Goal: Information Seeking & Learning: Learn about a topic

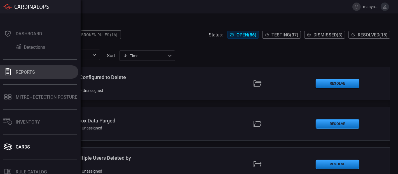
scroll to position [59, 0]
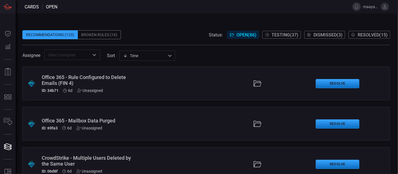
click at [334, 36] on span "Dismissed ( 3 )" at bounding box center [328, 34] width 29 height 5
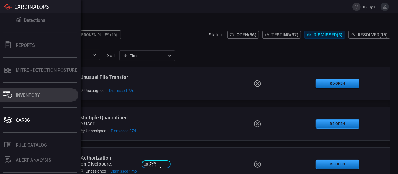
scroll to position [59, 0]
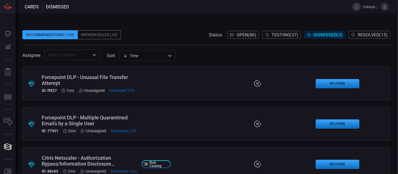
click at [108, 39] on div "Broken Rules (16)" at bounding box center [99, 34] width 43 height 9
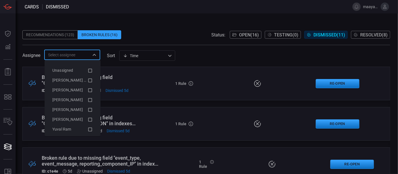
click at [70, 57] on input "text" at bounding box center [67, 54] width 43 height 7
click at [74, 79] on span "[PERSON_NAME] (Myself)" at bounding box center [75, 80] width 46 height 4
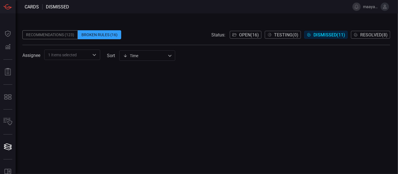
click at [157, 19] on div "Recommendations (123) Broken Rules (16) Status: Open ( 16 ) Testing ( 0 ) Dismi…" at bounding box center [207, 93] width 382 height 160
click at [91, 54] on icon "Open" at bounding box center [94, 55] width 7 height 7
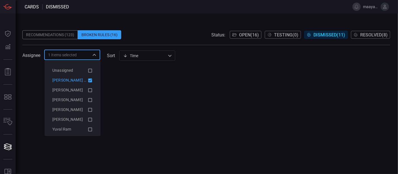
click at [88, 80] on icon at bounding box center [90, 80] width 4 height 4
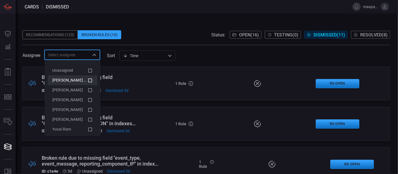
click at [88, 80] on icon at bounding box center [90, 80] width 5 height 7
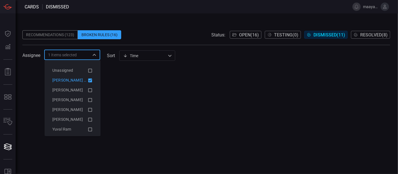
click at [150, 15] on div "Recommendations (123) Broken Rules (16) Status: Open ( 16 ) Testing ( 0 ) Dismi…" at bounding box center [207, 93] width 382 height 160
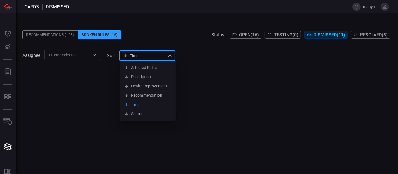
click at [137, 57] on div "Time visibleUpdateTime Affected Rules Description Health Improvement Recommenda…" at bounding box center [147, 55] width 56 height 10
click at [136, 105] on li "Time" at bounding box center [148, 104] width 56 height 9
click at [136, 56] on div "Time visibleUpdateTime Affected Rules Description Health Improvement Recommenda…" at bounding box center [147, 55] width 56 height 10
click at [141, 74] on li "Description" at bounding box center [148, 76] width 56 height 9
type input "description"
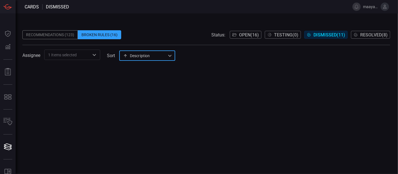
click at [57, 31] on div "Recommendations (123)" at bounding box center [49, 34] width 55 height 9
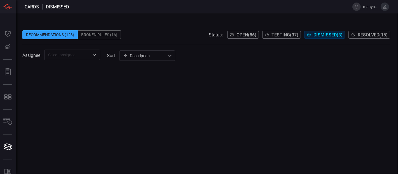
click at [104, 34] on div "Broken Rules (16)" at bounding box center [99, 34] width 43 height 9
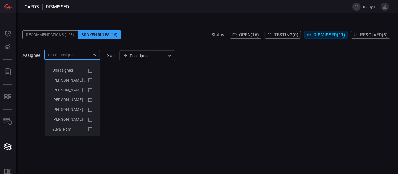
click at [76, 55] on input "text" at bounding box center [67, 54] width 43 height 7
click at [88, 80] on icon at bounding box center [90, 80] width 5 height 7
click at [88, 70] on icon at bounding box center [90, 70] width 5 height 7
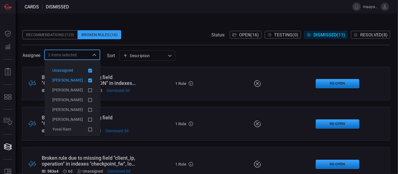
click at [88, 70] on icon at bounding box center [90, 71] width 4 height 4
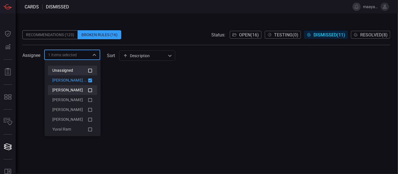
click at [88, 88] on icon at bounding box center [90, 90] width 4 height 4
click at [88, 100] on icon at bounding box center [90, 100] width 5 height 7
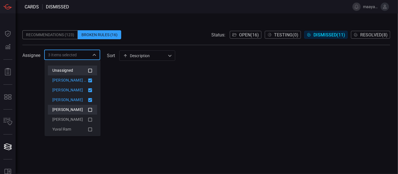
click at [88, 109] on icon at bounding box center [90, 109] width 5 height 7
click at [88, 118] on icon at bounding box center [90, 119] width 5 height 7
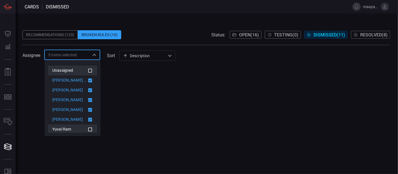
click at [88, 129] on icon at bounding box center [90, 129] width 5 height 7
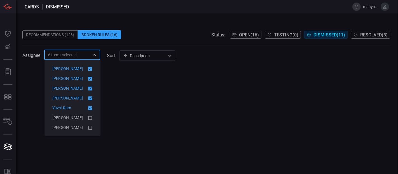
scroll to position [33, 0]
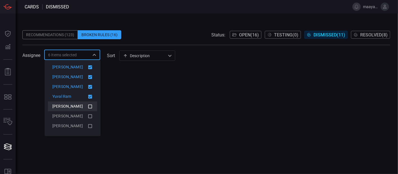
click at [88, 104] on icon at bounding box center [90, 106] width 4 height 4
click at [88, 116] on icon at bounding box center [90, 116] width 5 height 7
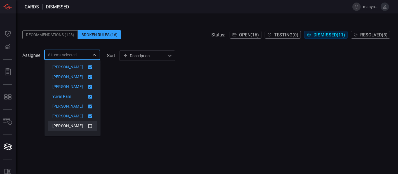
click at [88, 127] on icon at bounding box center [90, 126] width 5 height 7
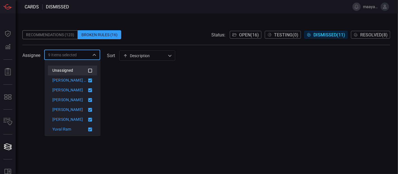
click at [88, 71] on icon at bounding box center [90, 70] width 5 height 7
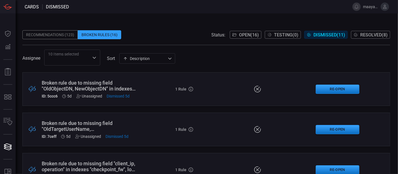
click at [205, 50] on div "Assignee 10 Items selected ​ sort Description description ​" at bounding box center [206, 58] width 368 height 16
click at [66, 34] on div "Recommendations (123)" at bounding box center [49, 34] width 55 height 9
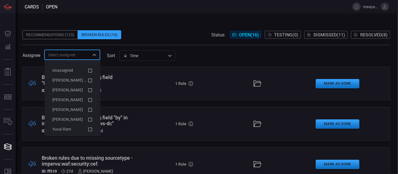
click at [83, 56] on input "text" at bounding box center [67, 54] width 43 height 7
click at [88, 80] on icon at bounding box center [90, 80] width 5 height 7
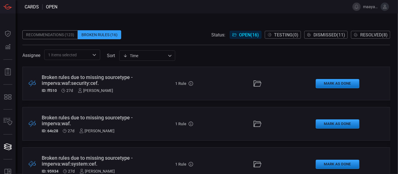
click at [139, 26] on span at bounding box center [206, 26] width 368 height 8
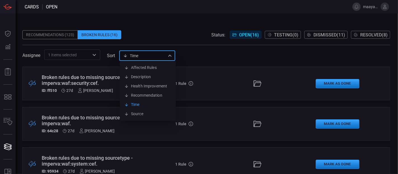
click at [143, 56] on div "Time visibleUpdateTime Affected Rules Description Health Improvement Recommenda…" at bounding box center [147, 55] width 56 height 10
click at [148, 69] on li "Affected Rules" at bounding box center [148, 67] width 56 height 9
type input "affectedRules"
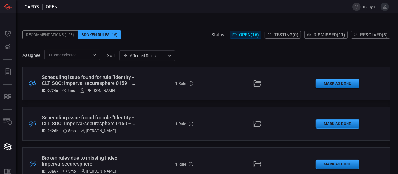
click at [201, 53] on div "Assignee 1 Items selected ​ sort Affected Rules affectedRules ​" at bounding box center [206, 55] width 368 height 10
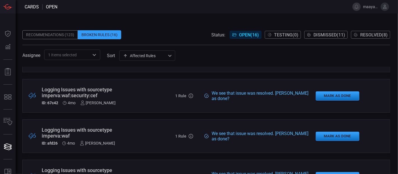
scroll to position [227, 0]
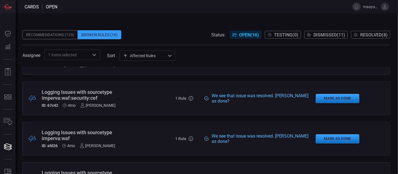
click at [141, 101] on div ".broken_cards_icon_0{fill:#39A4FF;} .broken_cards_icon_1{fill:none;stroke:#1918…" at bounding box center [206, 98] width 368 height 34
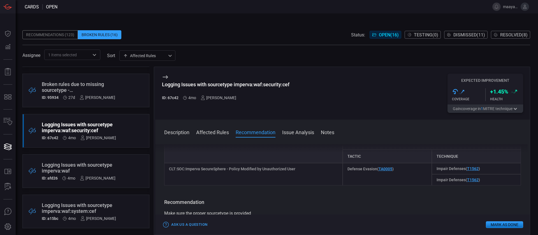
scroll to position [64, 0]
click at [295, 136] on span at bounding box center [342, 139] width 374 height 9
click at [294, 135] on button "Issue Analysis" at bounding box center [298, 132] width 32 height 7
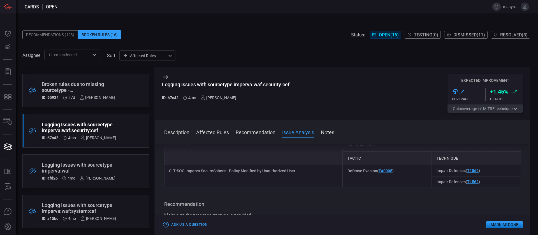
scroll to position [7, 0]
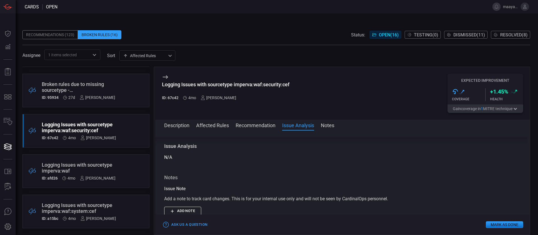
click at [211, 126] on button "Affected Rules" at bounding box center [212, 125] width 33 height 7
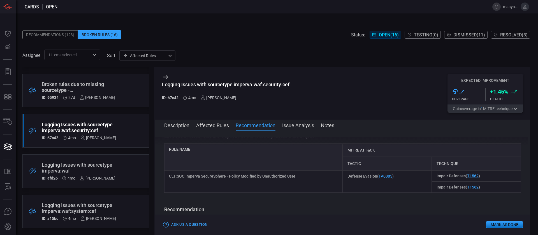
scroll to position [54, 0]
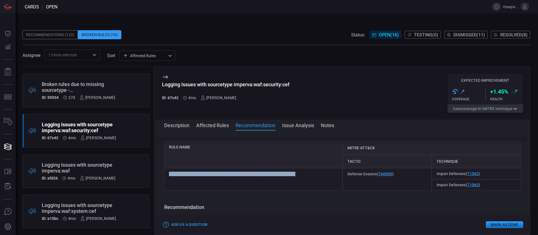
drag, startPoint x: 166, startPoint y: 176, endPoint x: 302, endPoint y: 176, distance: 135.5
click at [302, 174] on div "CLT:SOC:Imperva SecureSphere - Policy Modified by Unauthorized User" at bounding box center [253, 179] width 178 height 22
copy div "CLT:SOC:Imperva SecureSphere - Policy Modified by Unauthorized User"
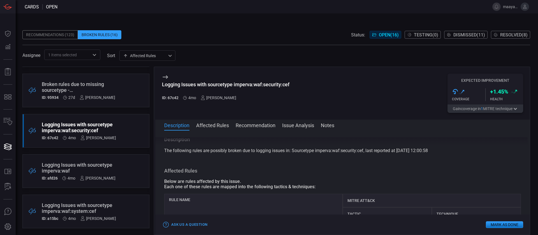
scroll to position [2, 0]
click at [161, 75] on div "Logging Issues with sourcetype imperva:waf:security:cef ID: 67c42 4mo Maayan Sh…" at bounding box center [342, 93] width 374 height 53
click at [166, 75] on icon at bounding box center [165, 77] width 7 height 7
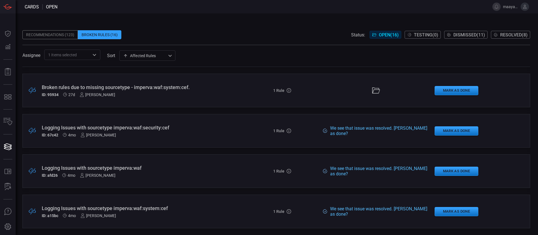
click at [185, 172] on div "Logging Issues with sourcetype imperva:waf ID: afd26 4mo Maayan Shtavi" at bounding box center [131, 171] width 178 height 13
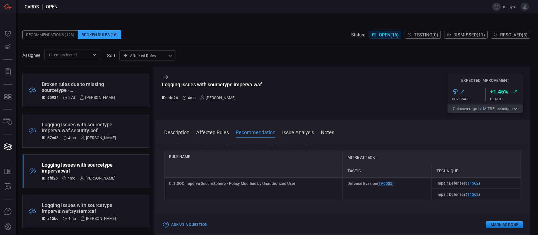
scroll to position [52, 0]
click at [99, 174] on div "Logging Issues with sourcetype imperva:waf:system:cef" at bounding box center [79, 208] width 74 height 12
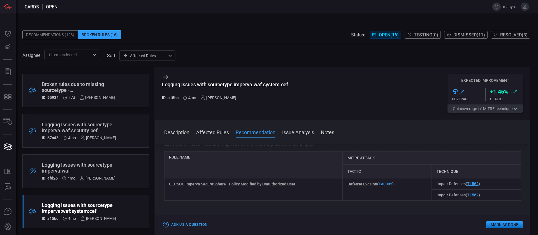
scroll to position [51, 0]
click at [166, 78] on icon at bounding box center [164, 76] width 5 height 3
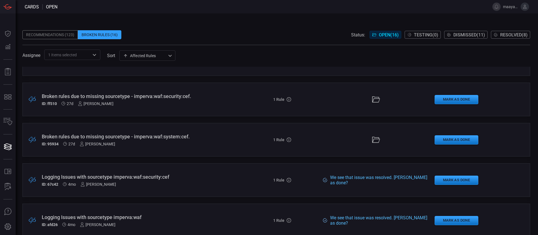
scroll to position [195, 0]
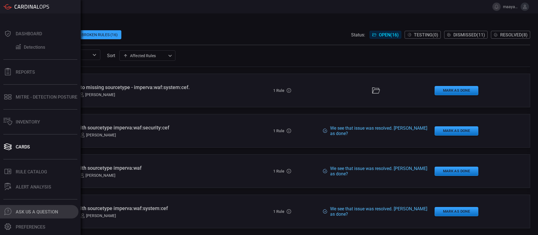
click at [51, 174] on div "Ask Us A Question" at bounding box center [37, 211] width 42 height 5
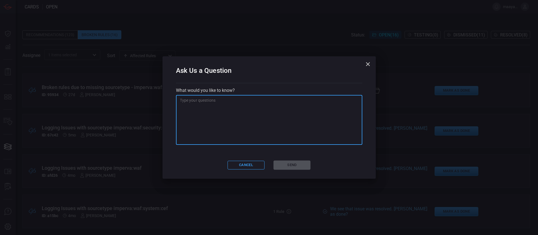
click at [201, 103] on textarea at bounding box center [269, 119] width 178 height 45
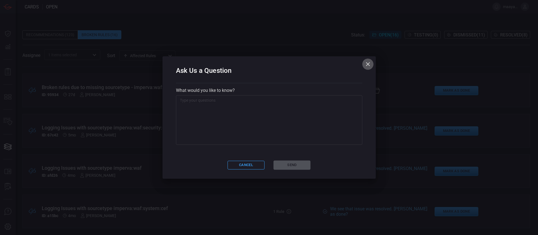
click at [367, 65] on icon "button" at bounding box center [368, 64] width 4 height 4
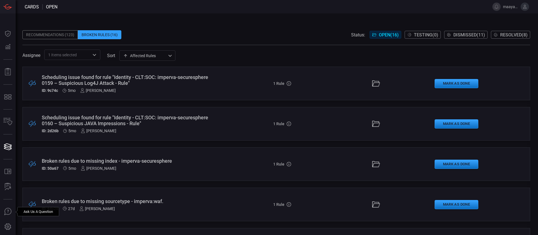
scroll to position [0, 0]
click at [398, 34] on span "Dismissed ( 11 )" at bounding box center [469, 34] width 32 height 5
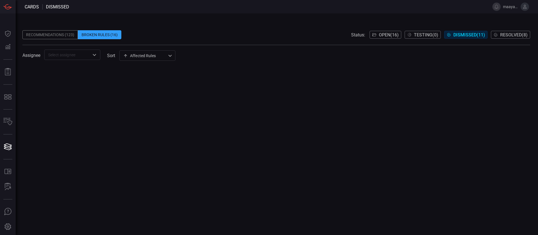
click at [49, 34] on div "Recommendations (123)" at bounding box center [49, 34] width 55 height 9
click at [384, 36] on span "Open ( 86 )" at bounding box center [386, 34] width 20 height 5
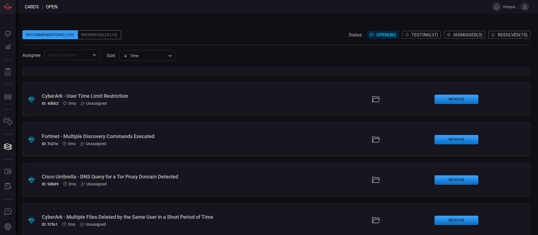
scroll to position [472, 0]
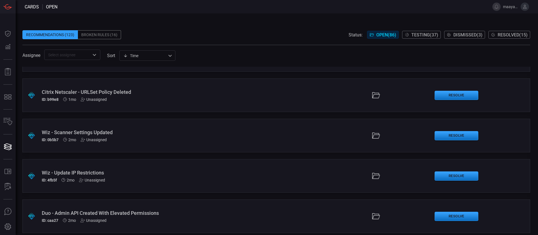
click at [501, 33] on span "Resolved ( 15 )" at bounding box center [512, 34] width 30 height 5
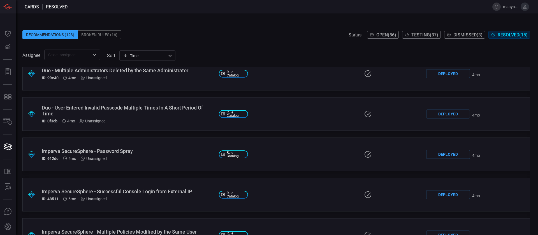
scroll to position [373, 0]
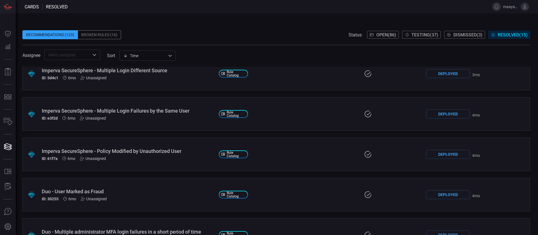
click at [277, 153] on div ".suggested_cards_icon{fill:url(#suggested_cards_icon);} Imperva SecureSphere - …" at bounding box center [275, 154] width 507 height 34
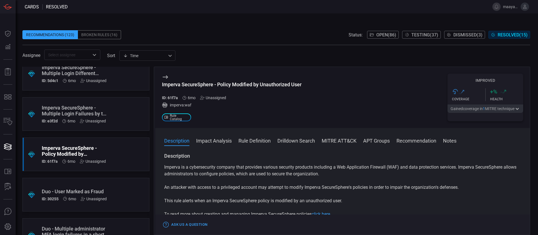
click at [451, 142] on button "Notes" at bounding box center [449, 140] width 13 height 7
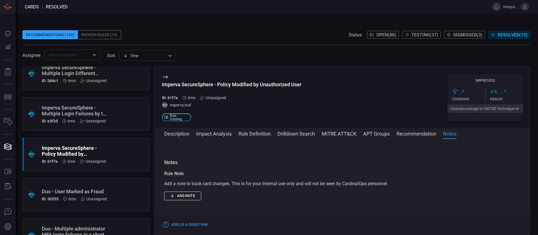
click at [416, 132] on button "Recommendation" at bounding box center [416, 133] width 40 height 7
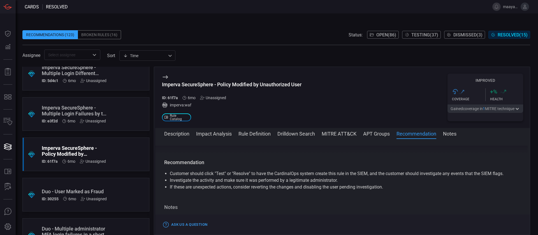
click at [166, 76] on icon at bounding box center [165, 77] width 7 height 7
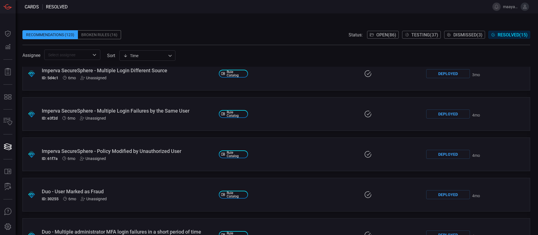
click at [442, 154] on div "Deployed" at bounding box center [448, 154] width 44 height 9
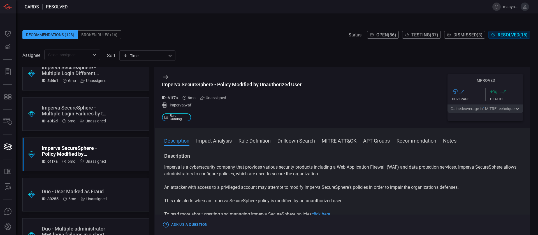
click at [167, 76] on icon at bounding box center [164, 76] width 5 height 3
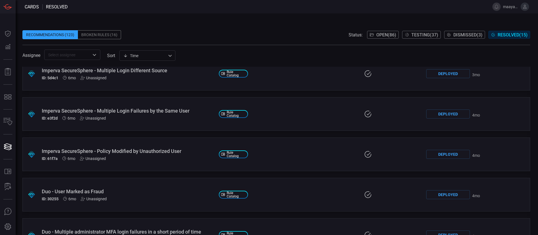
click at [151, 112] on div "Imperva SecureSphere - Multiple Login Failures by the Same User" at bounding box center [128, 111] width 172 height 6
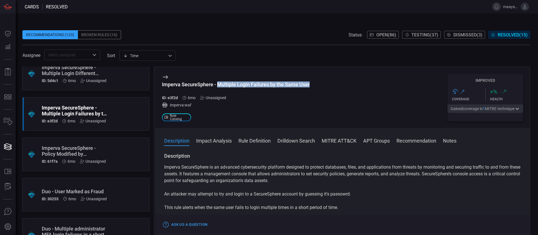
drag, startPoint x: 218, startPoint y: 84, endPoint x: 338, endPoint y: 85, distance: 120.1
click at [338, 85] on div "Imperva SecureSphere - Multiple Login Failures by the Same User ID: e3f2d 6mo U…" at bounding box center [342, 97] width 374 height 61
copy div "Multiple Login Failures by the Same User"
